Goal: Check status: Check status

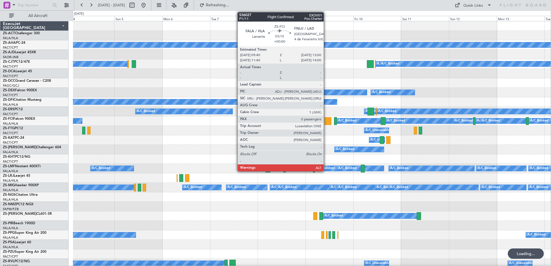
click at [326, 122] on div at bounding box center [327, 121] width 7 height 8
click at [327, 122] on div at bounding box center [327, 121] width 7 height 8
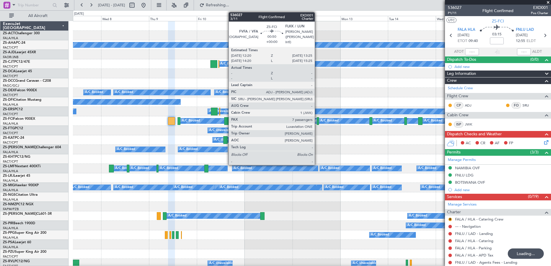
click at [317, 121] on div at bounding box center [318, 121] width 2 height 8
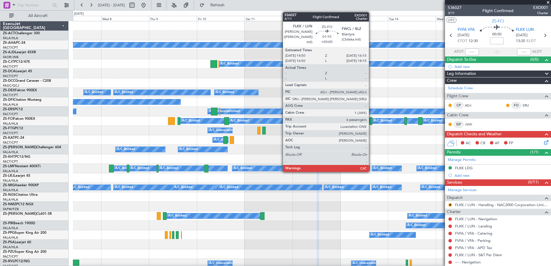
click at [371, 123] on div at bounding box center [370, 121] width 3 height 8
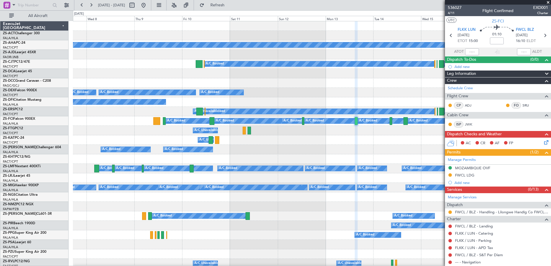
click at [258, 137] on div "A/C Unavailable" at bounding box center [311, 140] width 477 height 10
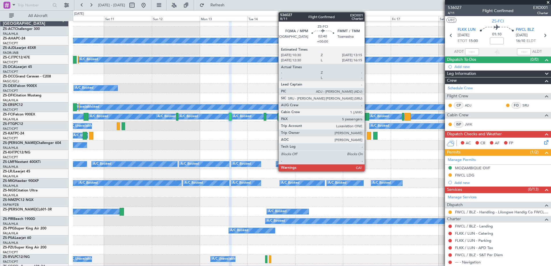
click at [367, 117] on div at bounding box center [366, 117] width 6 height 8
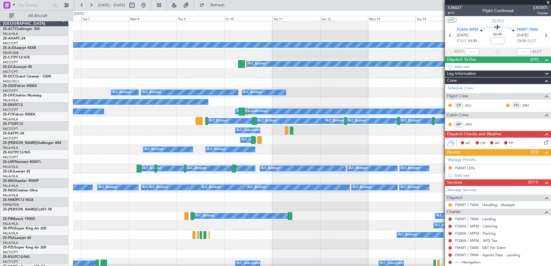
scroll to position [0, 0]
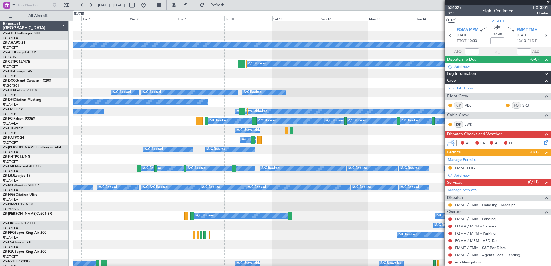
click at [501, 147] on fb-app "[DATE] - [DATE] Refresh Quick Links All Aircraft Planned Maint A/C Booked A/C B…" at bounding box center [275, 135] width 551 height 262
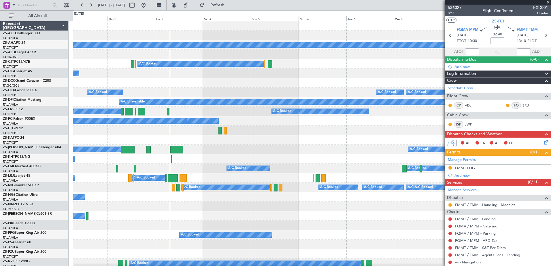
click at [504, 170] on fb-app "[DATE] - [DATE] Refresh Quick Links All Aircraft Planned Maint A/C Booked A/C B…" at bounding box center [275, 135] width 551 height 262
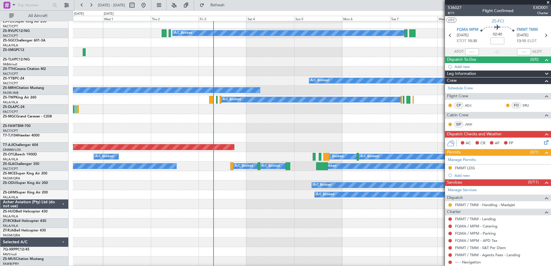
scroll to position [259, 0]
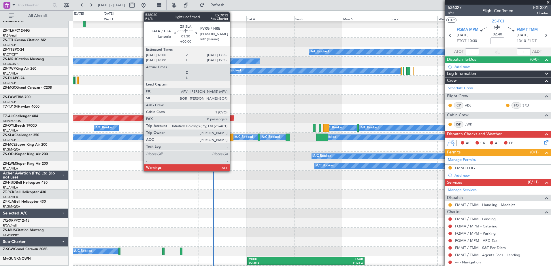
click at [232, 138] on div at bounding box center [231, 138] width 3 height 8
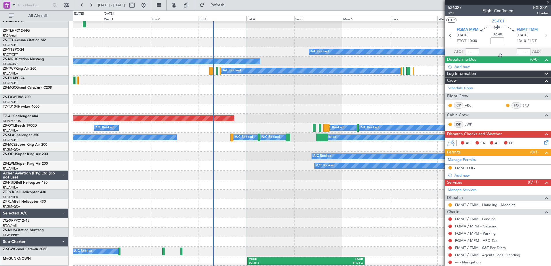
type input "0"
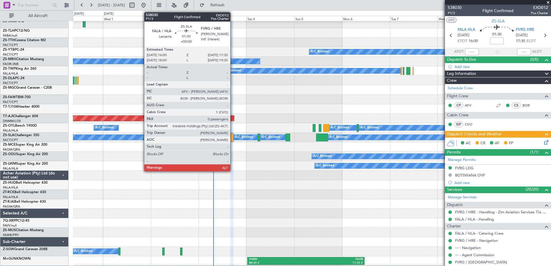
click at [233, 139] on div at bounding box center [231, 138] width 3 height 8
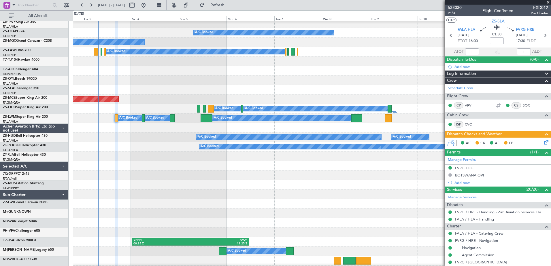
scroll to position [277, 0]
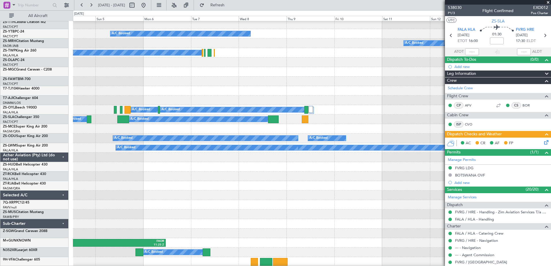
click at [191, 154] on div at bounding box center [311, 158] width 477 height 10
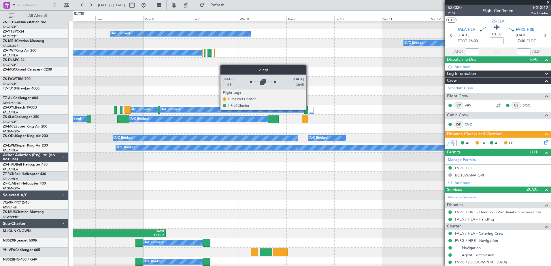
click at [309, 109] on div at bounding box center [310, 109] width 4 height 7
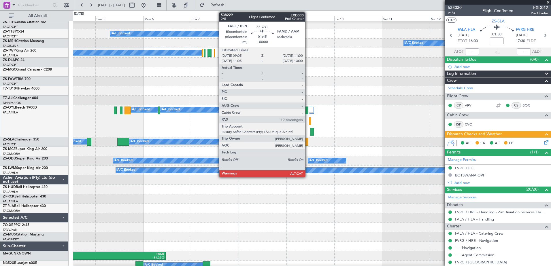
click at [308, 110] on div at bounding box center [306, 111] width 4 height 8
